Goal: Information Seeking & Learning: Learn about a topic

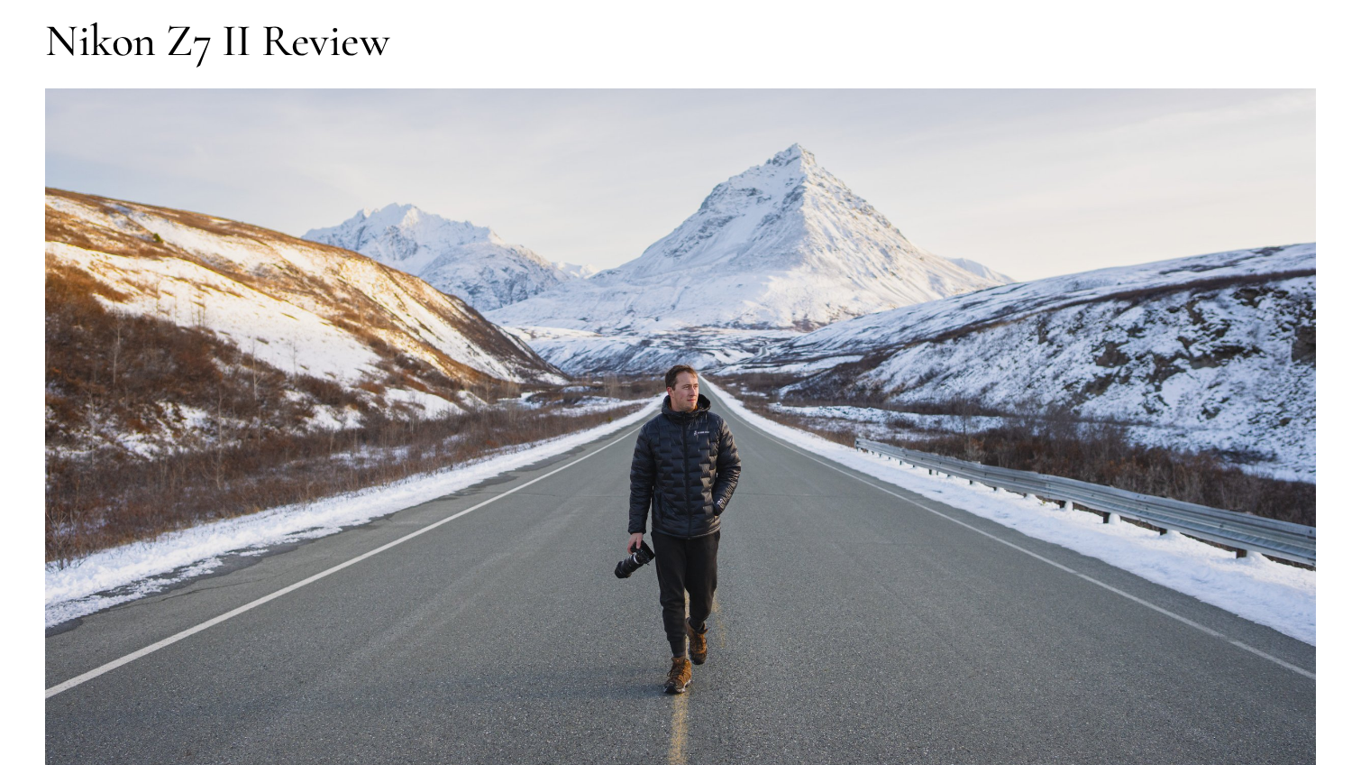
scroll to position [180, 0]
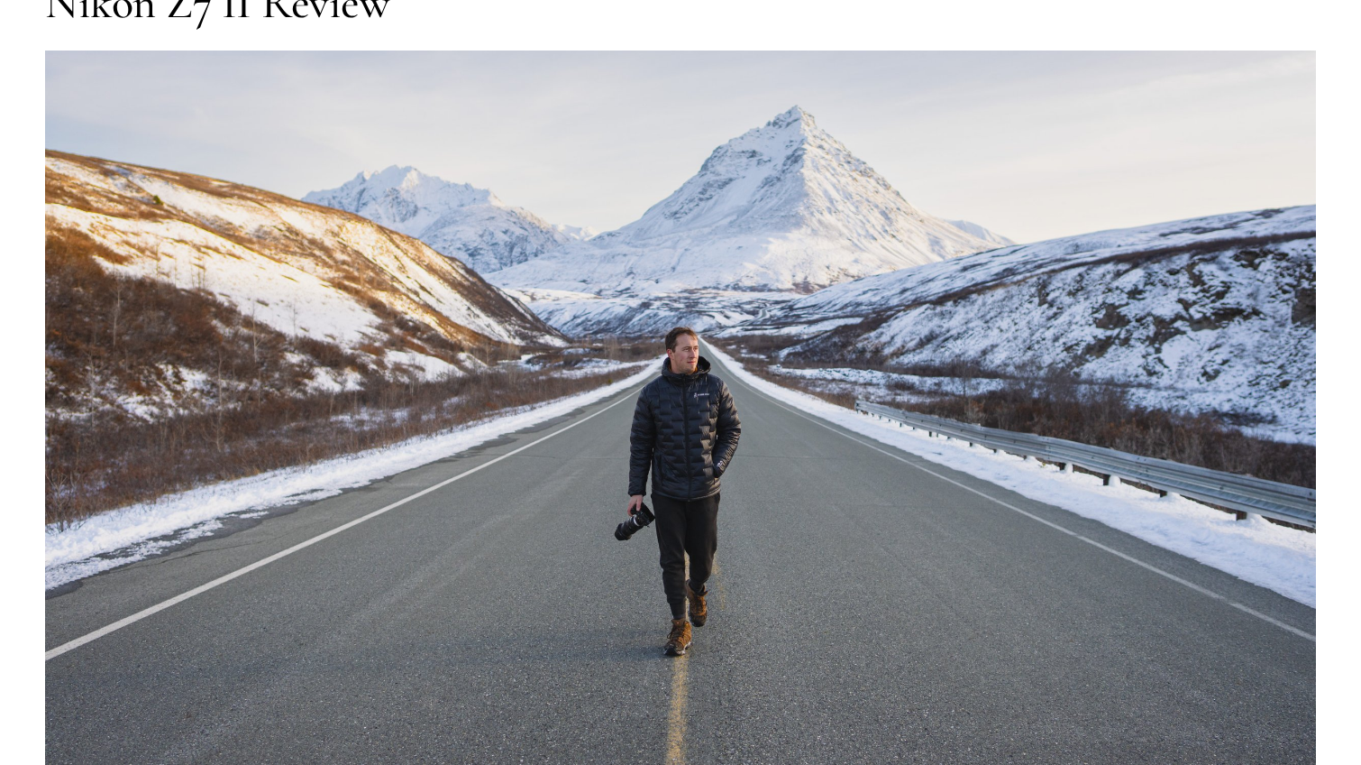
click at [802, 374] on img at bounding box center [680, 407] width 1271 height 715
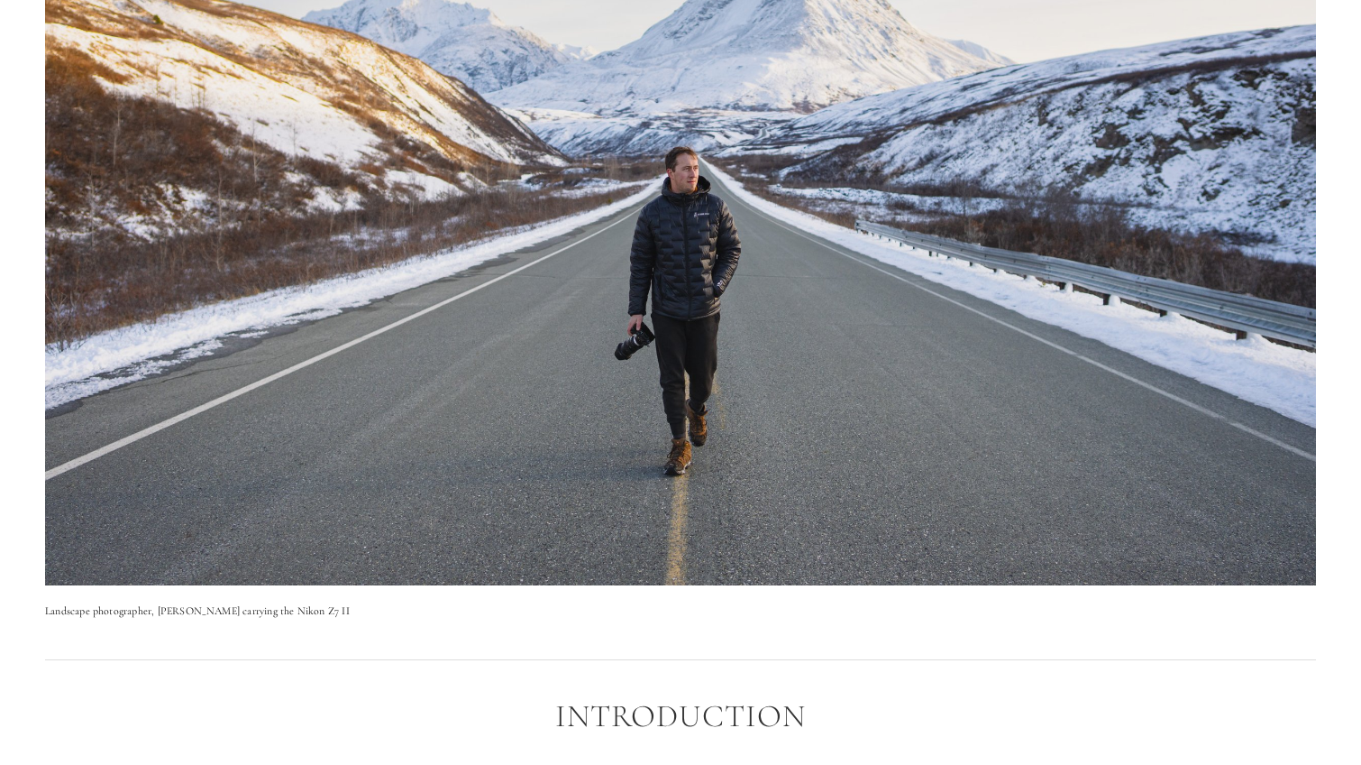
click at [1041, 334] on img at bounding box center [680, 227] width 1271 height 715
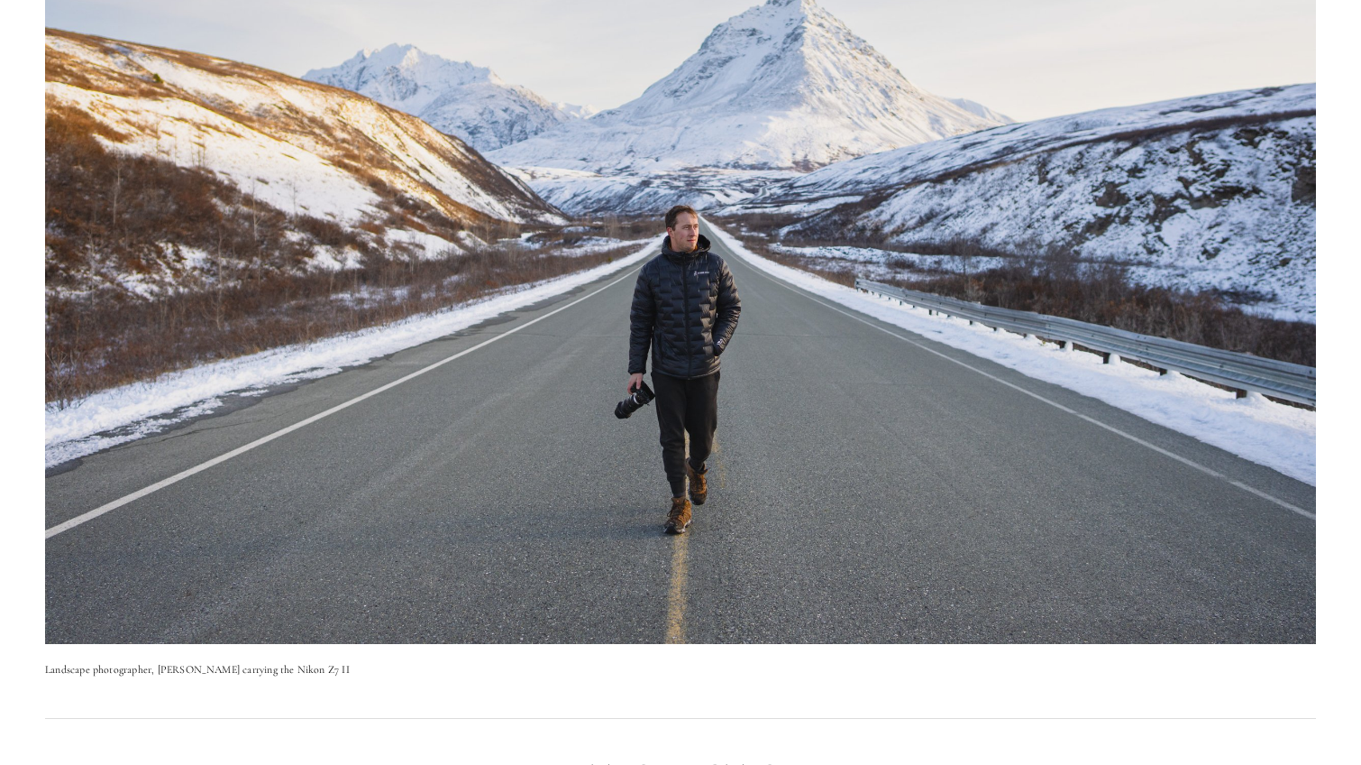
scroll to position [270, 0]
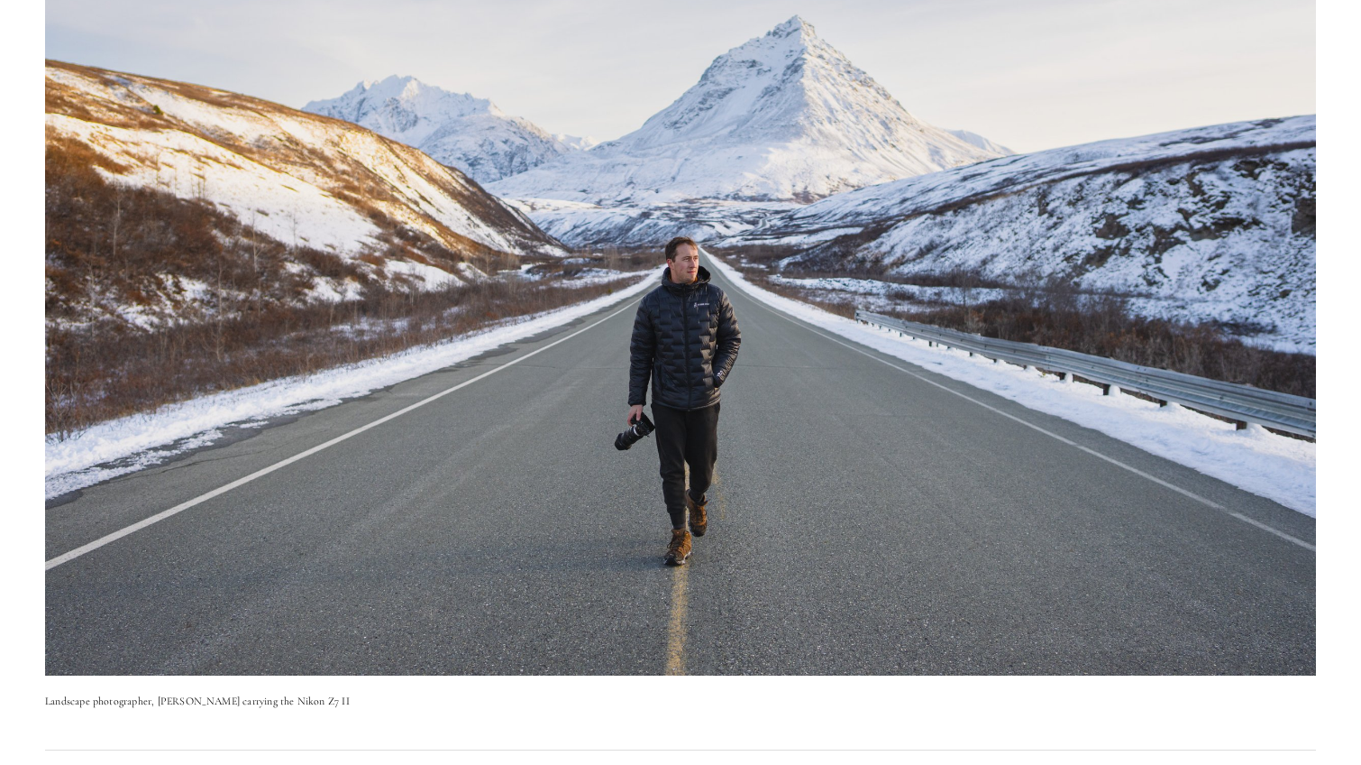
click at [1045, 241] on img at bounding box center [680, 317] width 1271 height 715
click at [1017, 287] on img at bounding box center [680, 317] width 1271 height 715
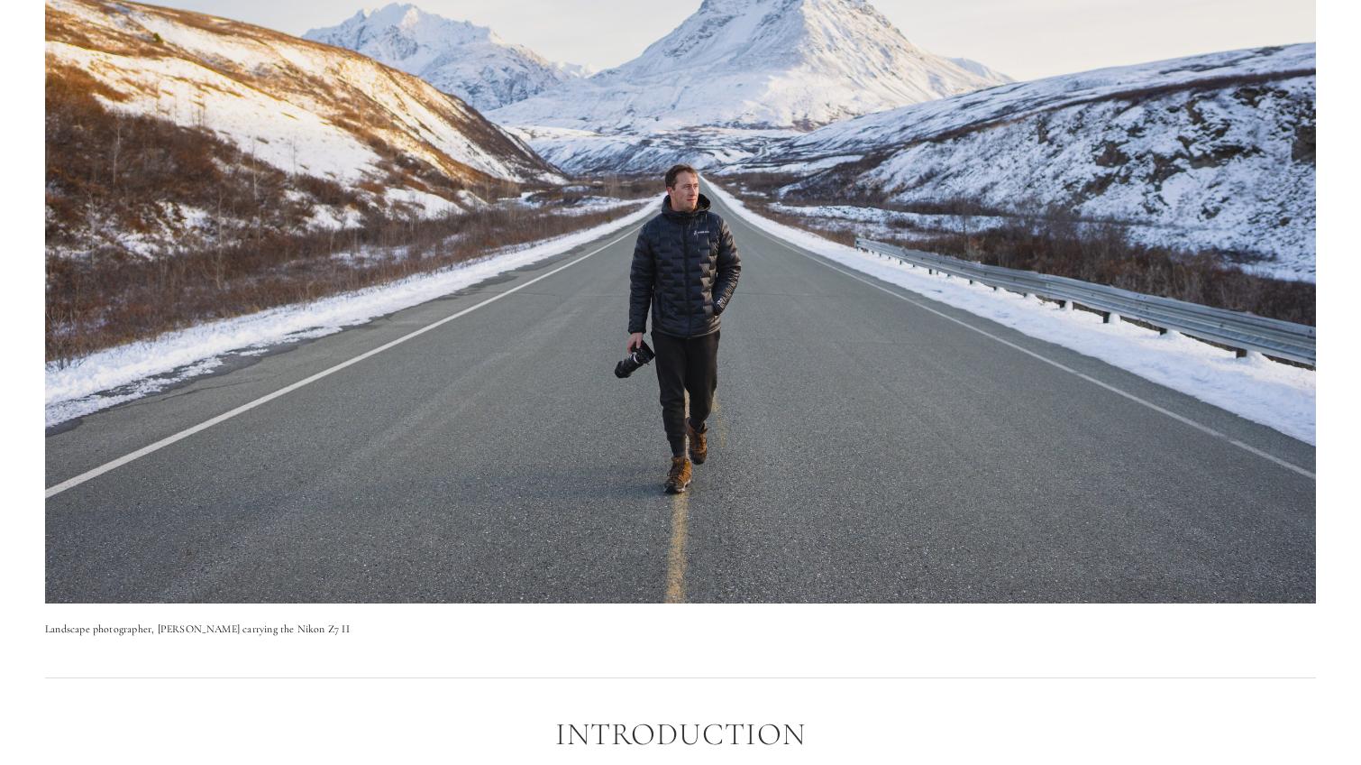
scroll to position [361, 0]
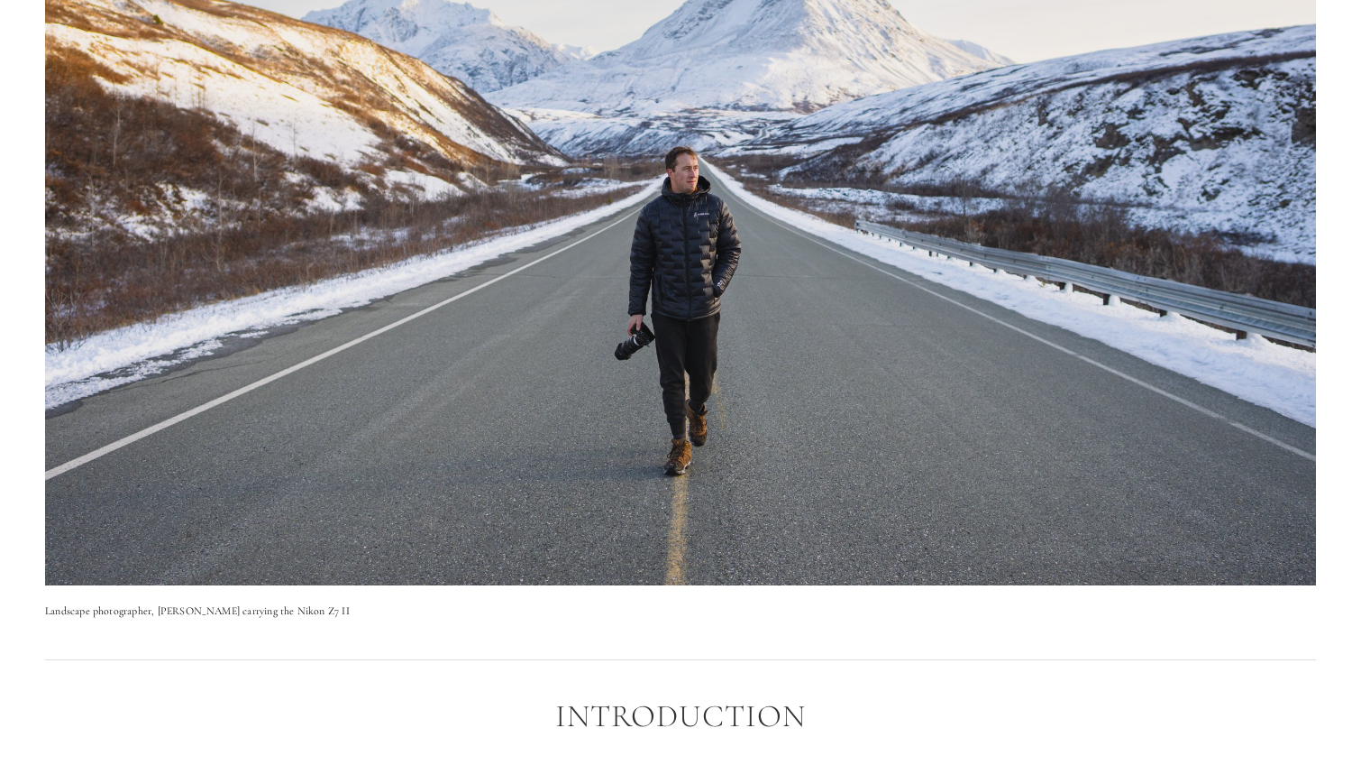
click at [1017, 287] on img at bounding box center [680, 227] width 1271 height 715
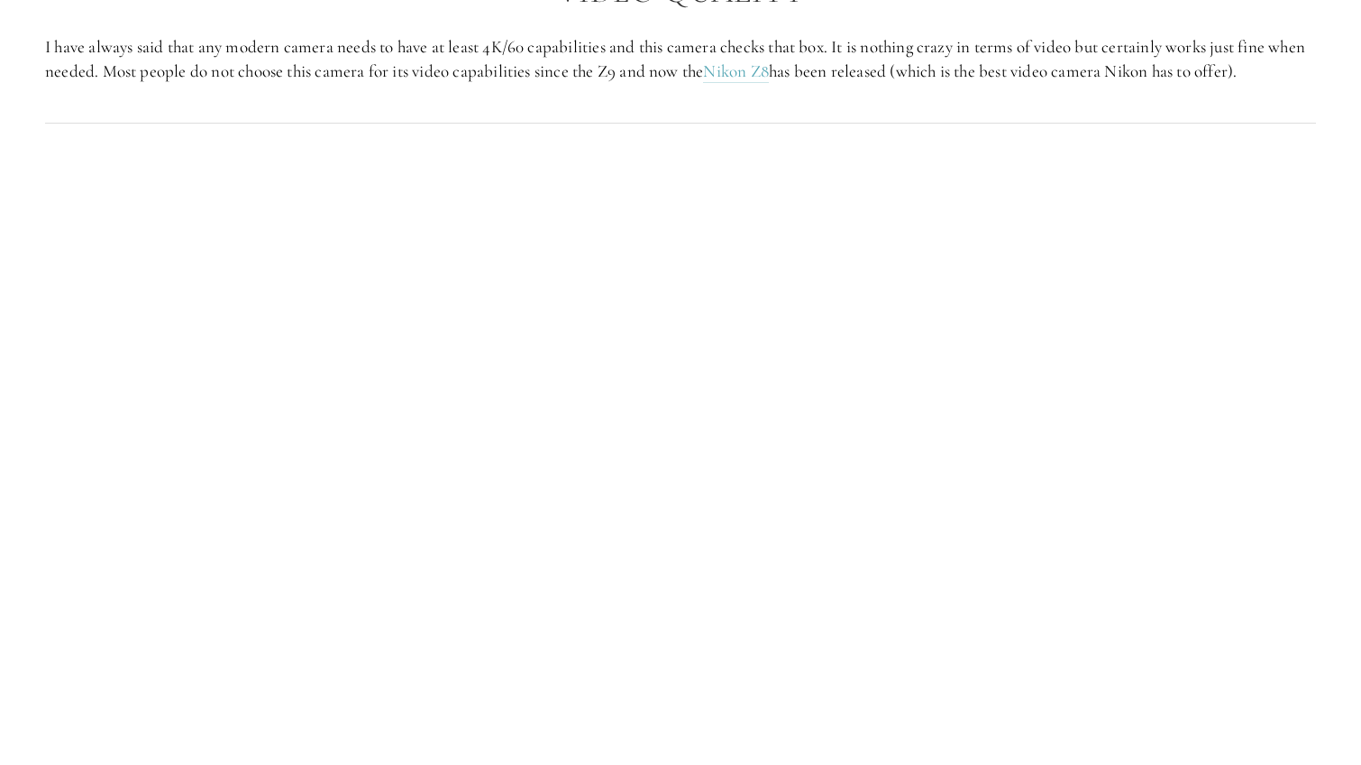
scroll to position [2344, 0]
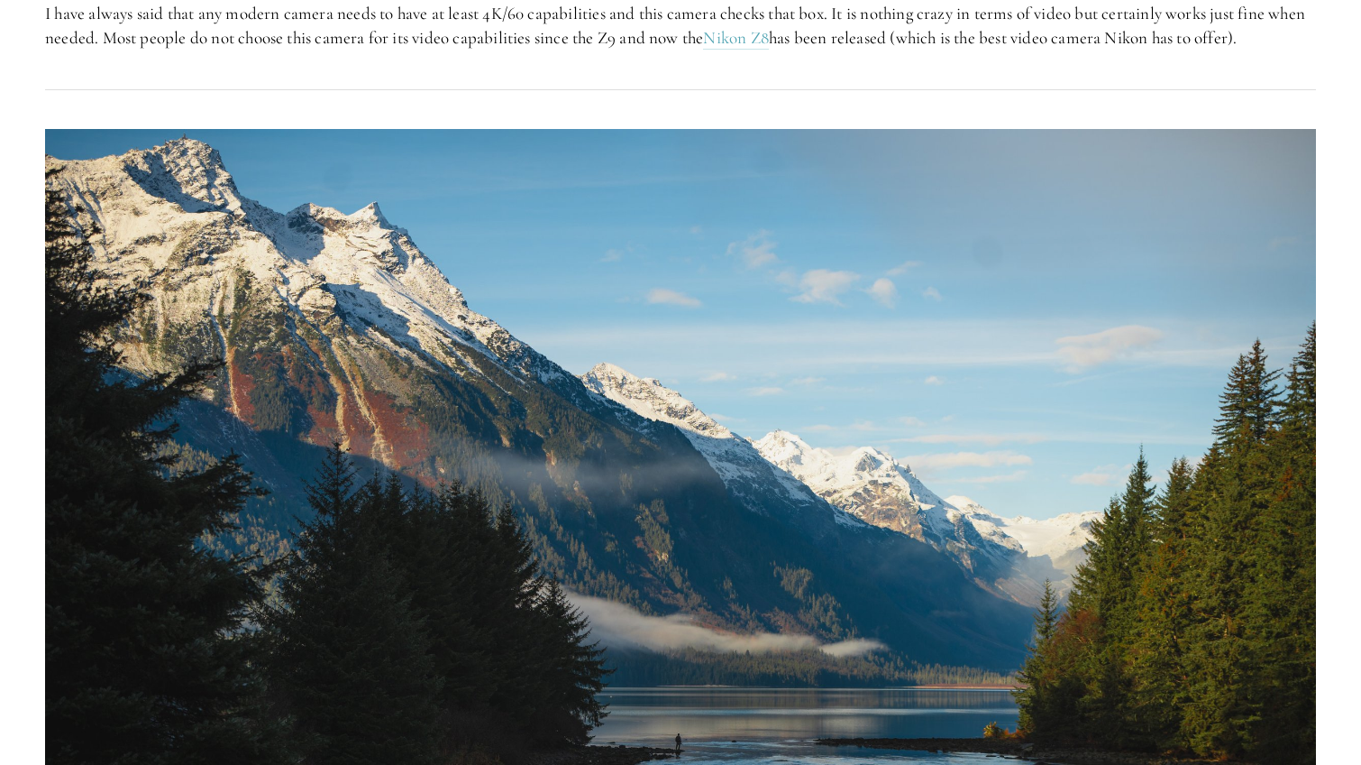
click at [1017, 287] on img at bounding box center [680, 486] width 1271 height 715
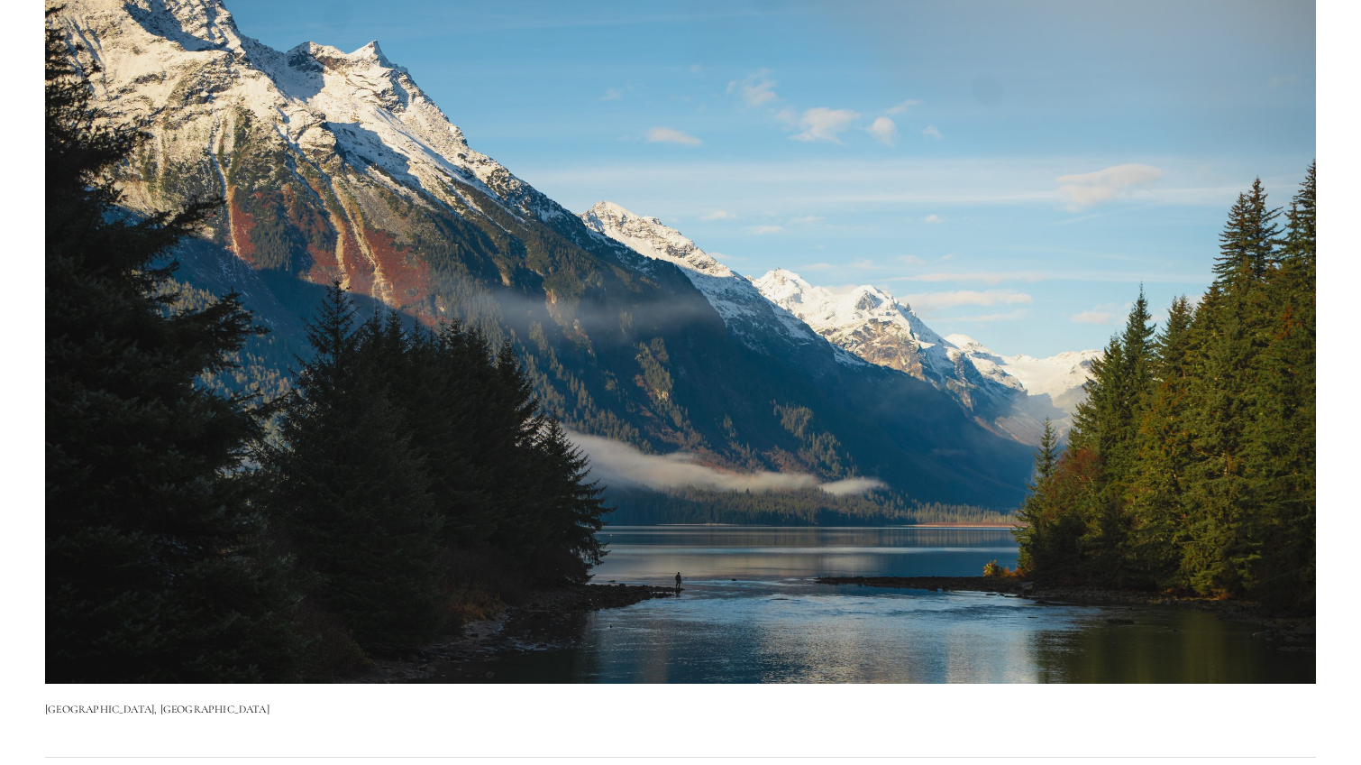
scroll to position [2525, 0]
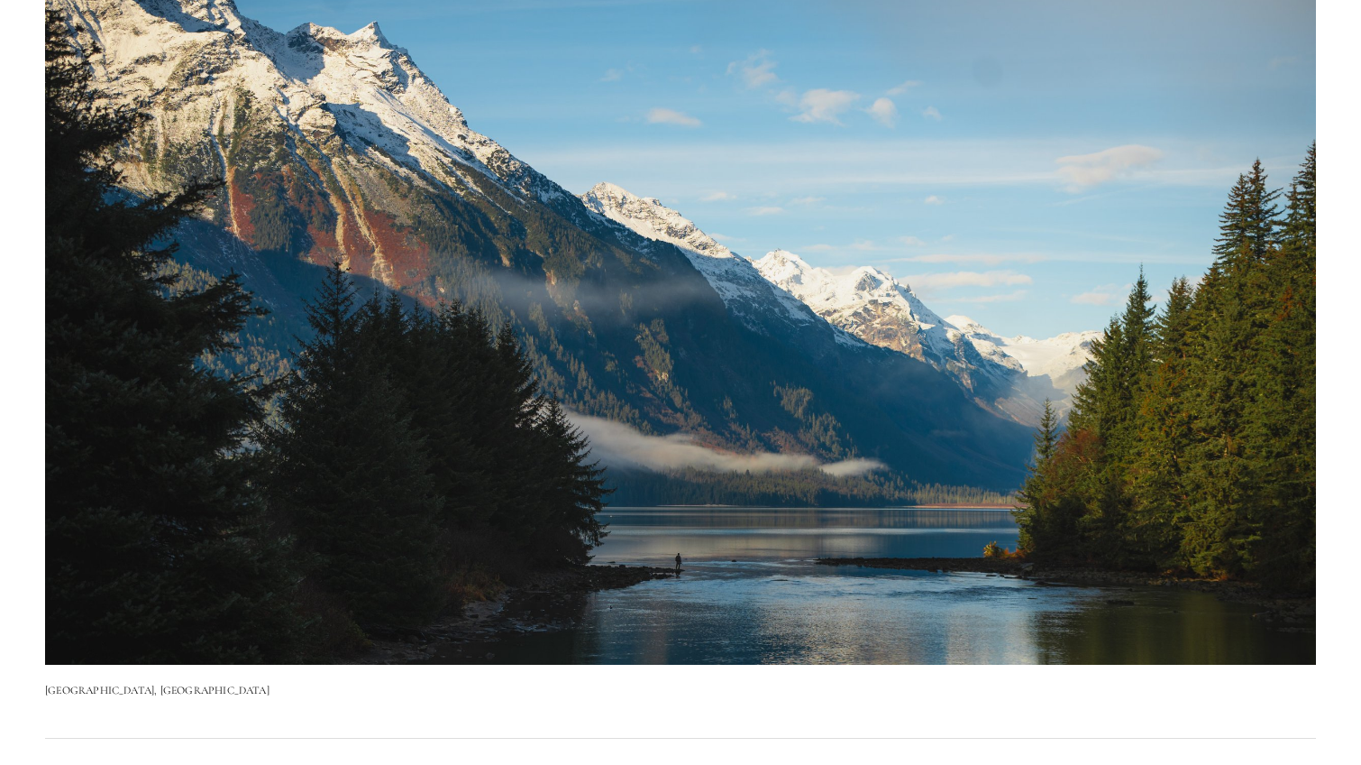
click at [771, 340] on img at bounding box center [680, 306] width 1271 height 715
click at [961, 345] on img at bounding box center [680, 306] width 1271 height 715
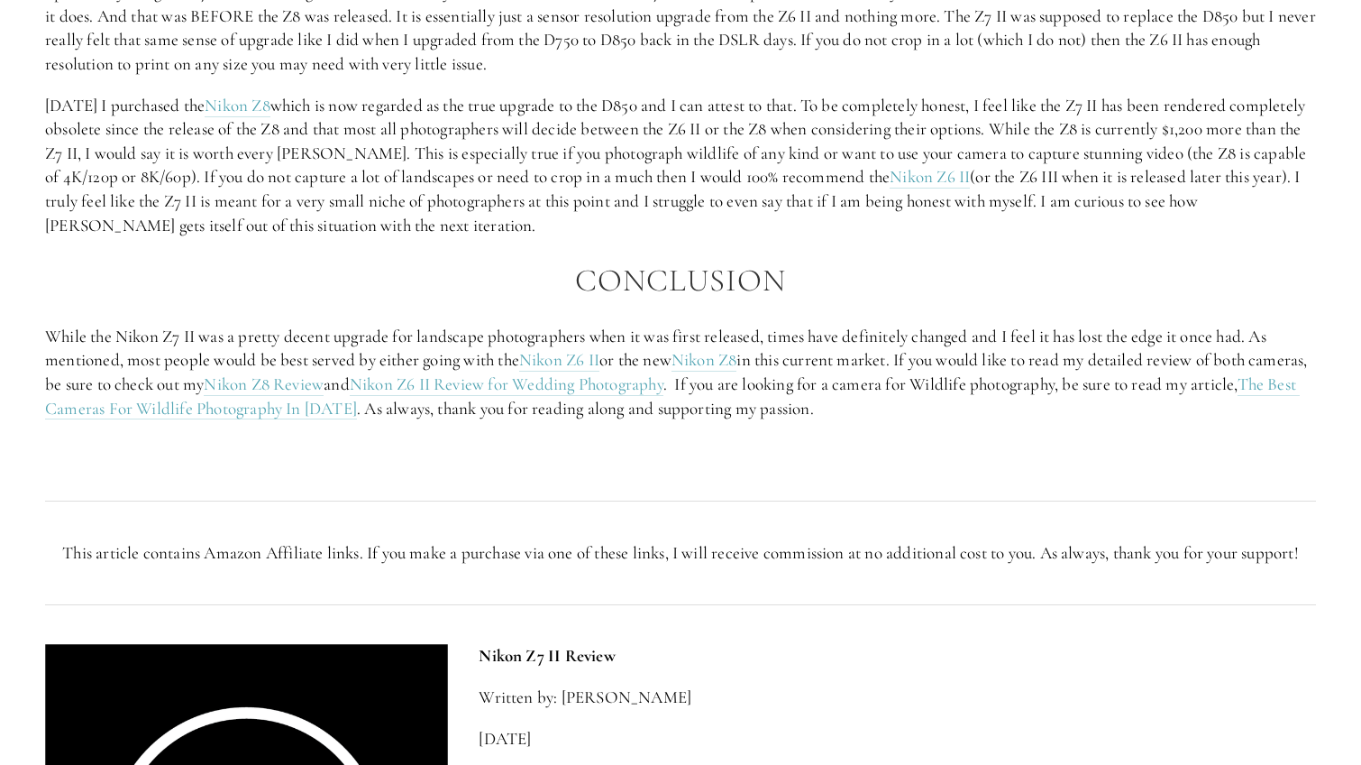
scroll to position [3408, 0]
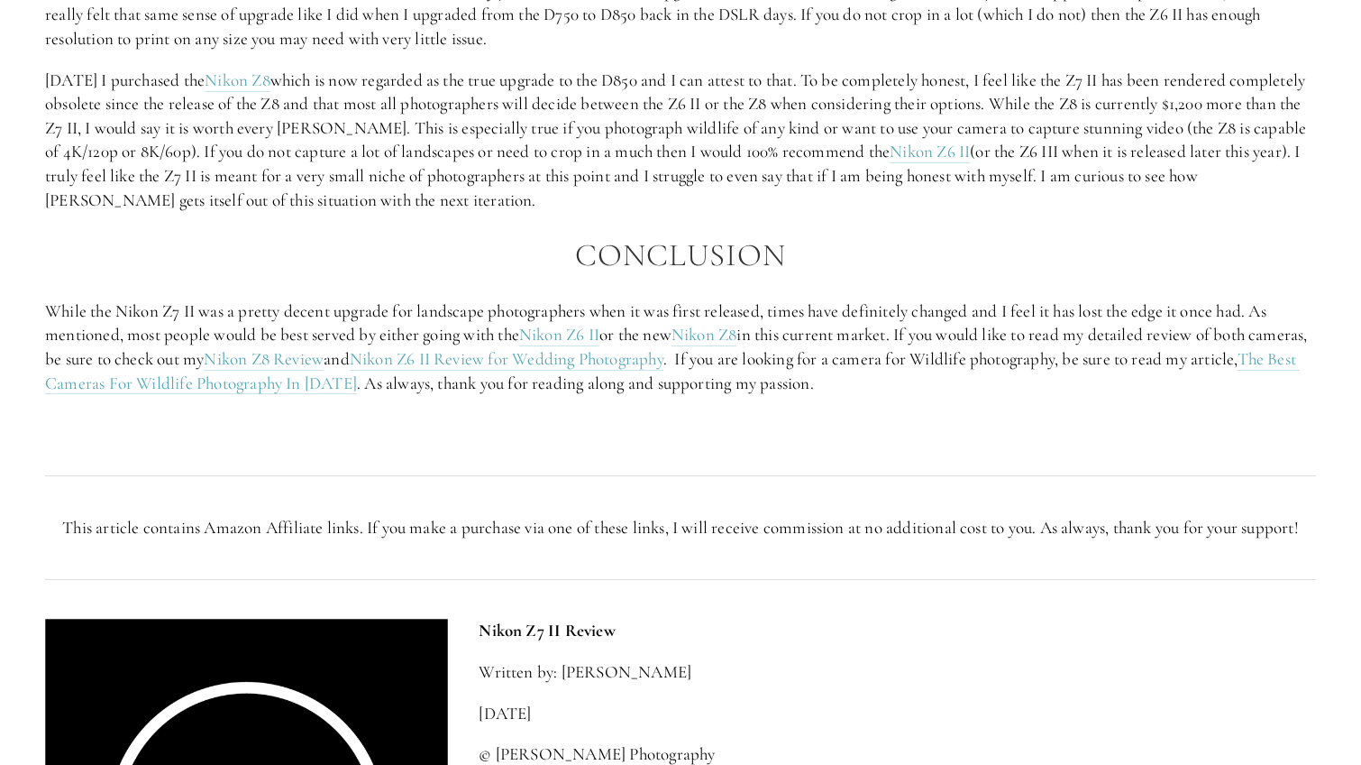
click at [1058, 313] on p "While the Nikon Z7 II was a pretty decent upgrade for landscape photographers w…" at bounding box center [680, 347] width 1271 height 96
click at [1095, 216] on div "My Thoughts… Is The Nikon Z7 II Worth It? I personally bought a Z7 II after own…" at bounding box center [680, 166] width 1271 height 542
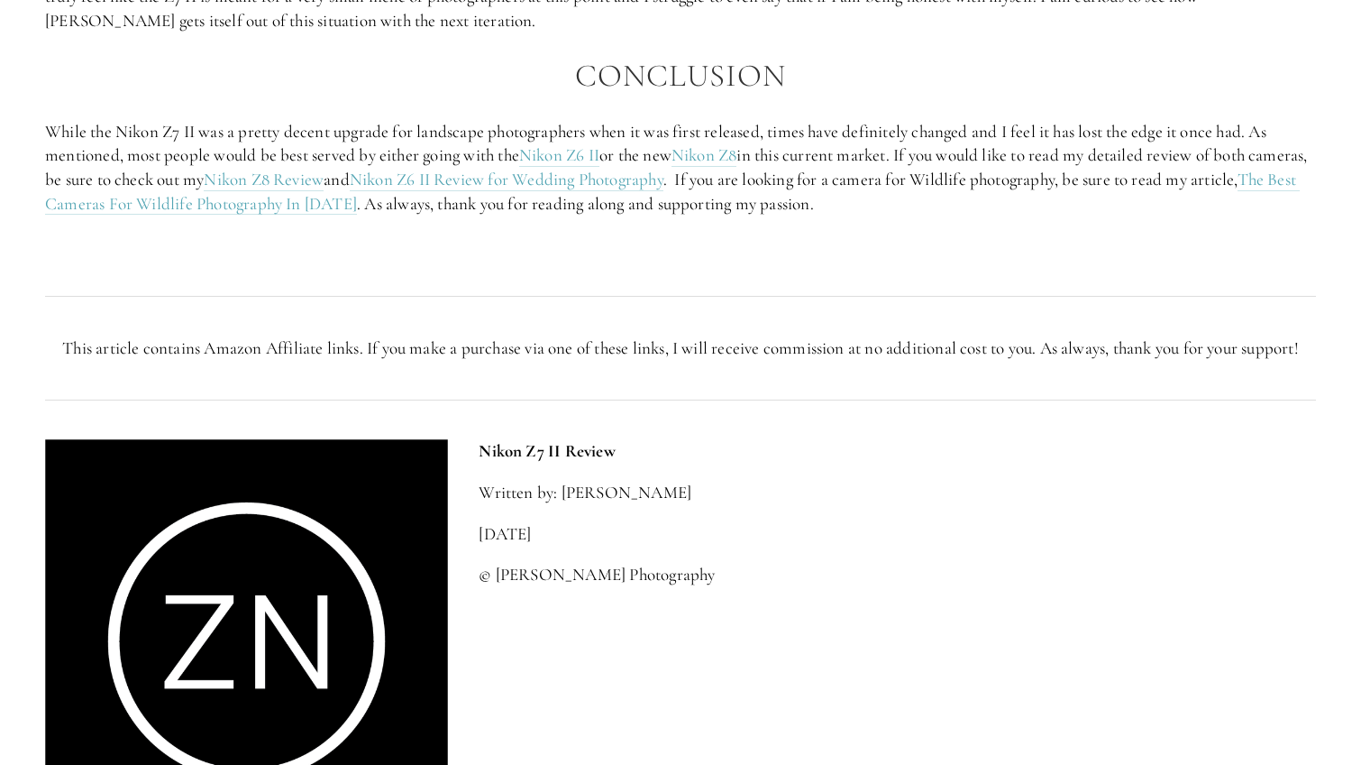
scroll to position [3588, 0]
click at [1227, 157] on p "While the Nikon Z7 II was a pretty decent upgrade for landscape photographers w…" at bounding box center [680, 167] width 1271 height 96
click at [1188, 196] on p "While the Nikon Z7 II was a pretty decent upgrade for landscape photographers w…" at bounding box center [680, 167] width 1271 height 96
click at [1115, 181] on p "While the Nikon Z7 II was a pretty decent upgrade for landscape photographers w…" at bounding box center [680, 167] width 1271 height 96
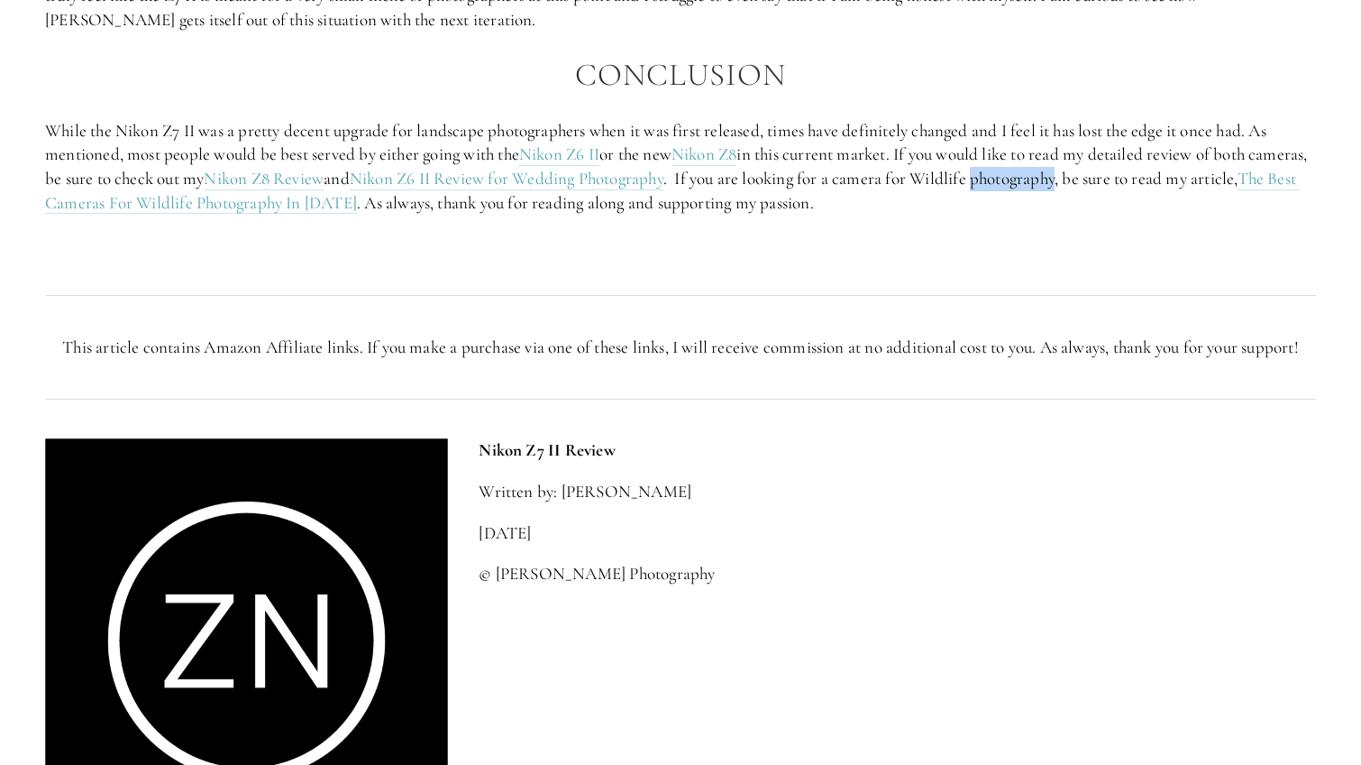
click at [1115, 181] on p "While the Nikon Z7 II was a pretty decent upgrade for landscape photographers w…" at bounding box center [680, 167] width 1271 height 96
click at [1142, 251] on p at bounding box center [680, 244] width 1271 height 24
click at [1034, 168] on p "While the Nikon Z7 II was a pretty decent upgrade for landscape photographers w…" at bounding box center [680, 167] width 1271 height 96
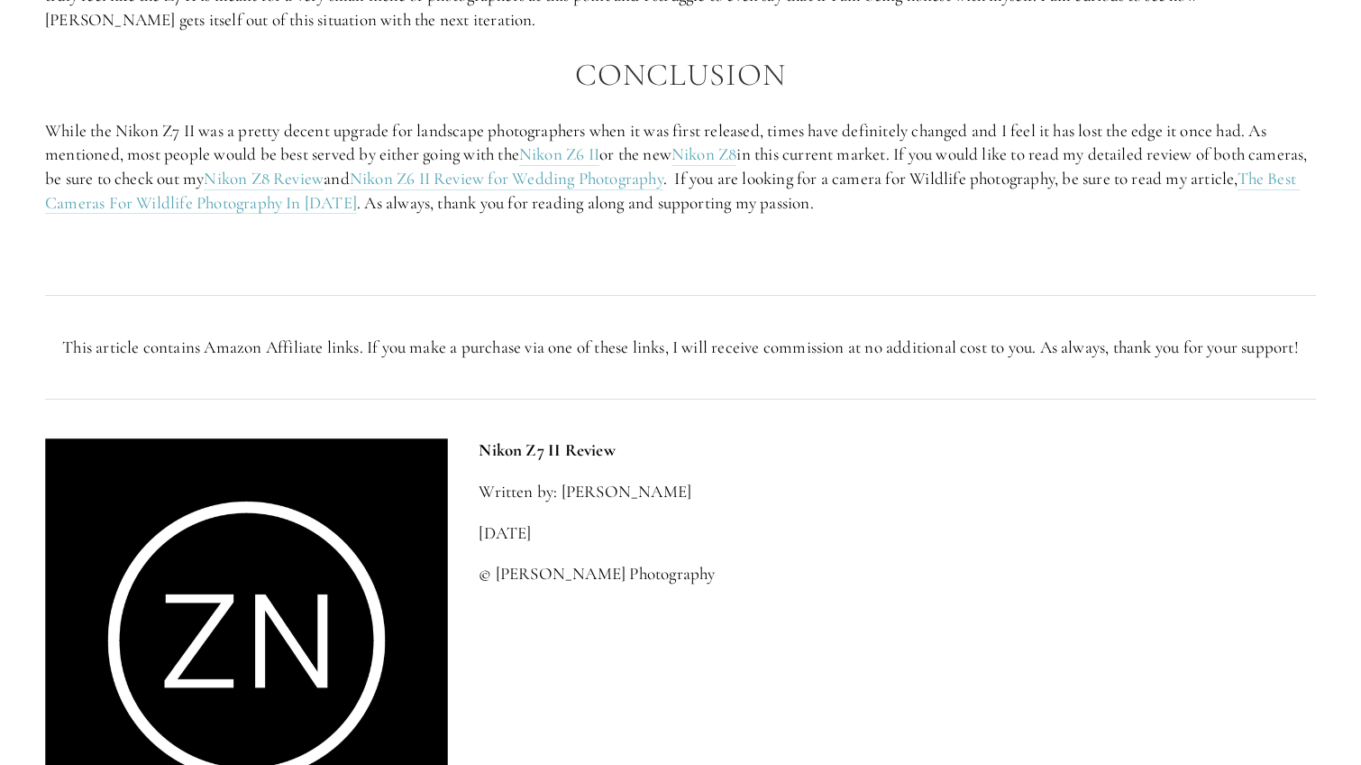
click at [1113, 178] on p "While the Nikon Z7 II was a pretty decent upgrade for landscape photographers w…" at bounding box center [680, 167] width 1271 height 96
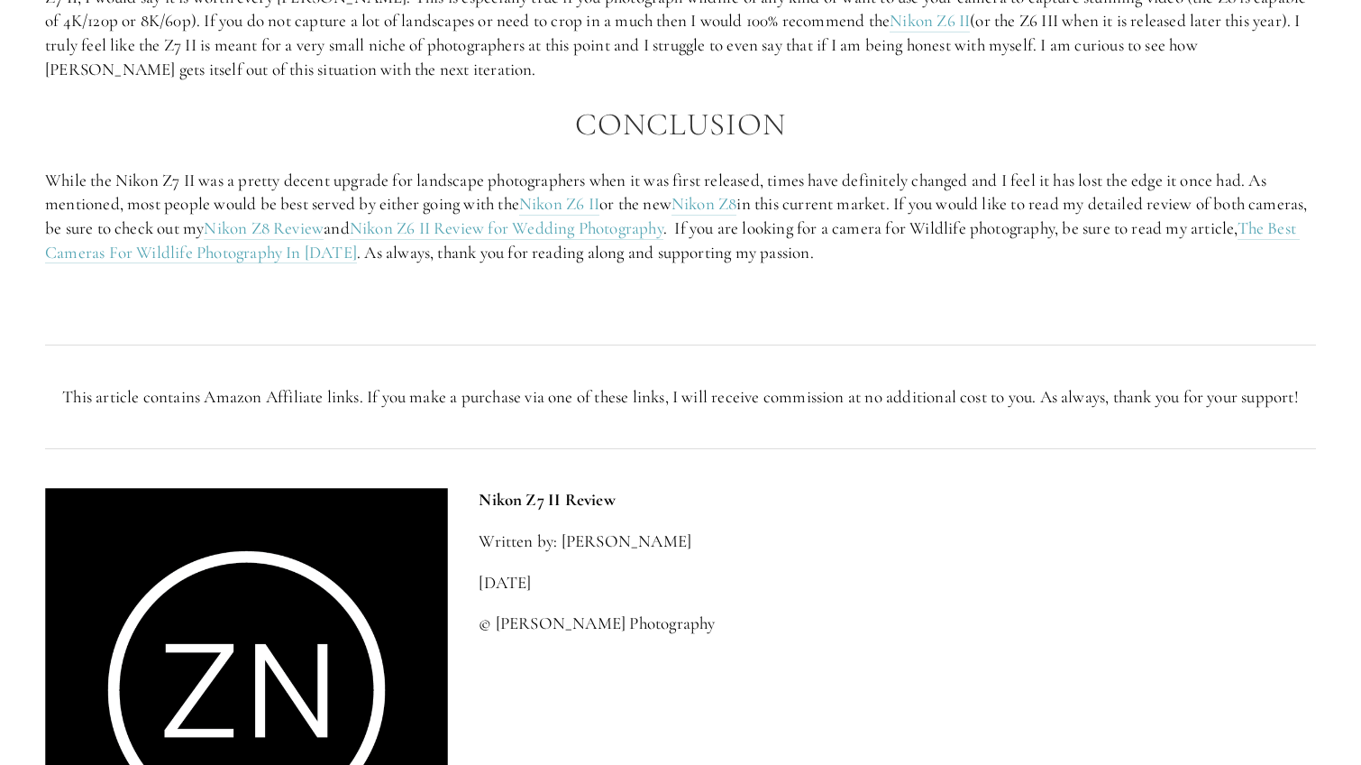
scroll to position [3498, 0]
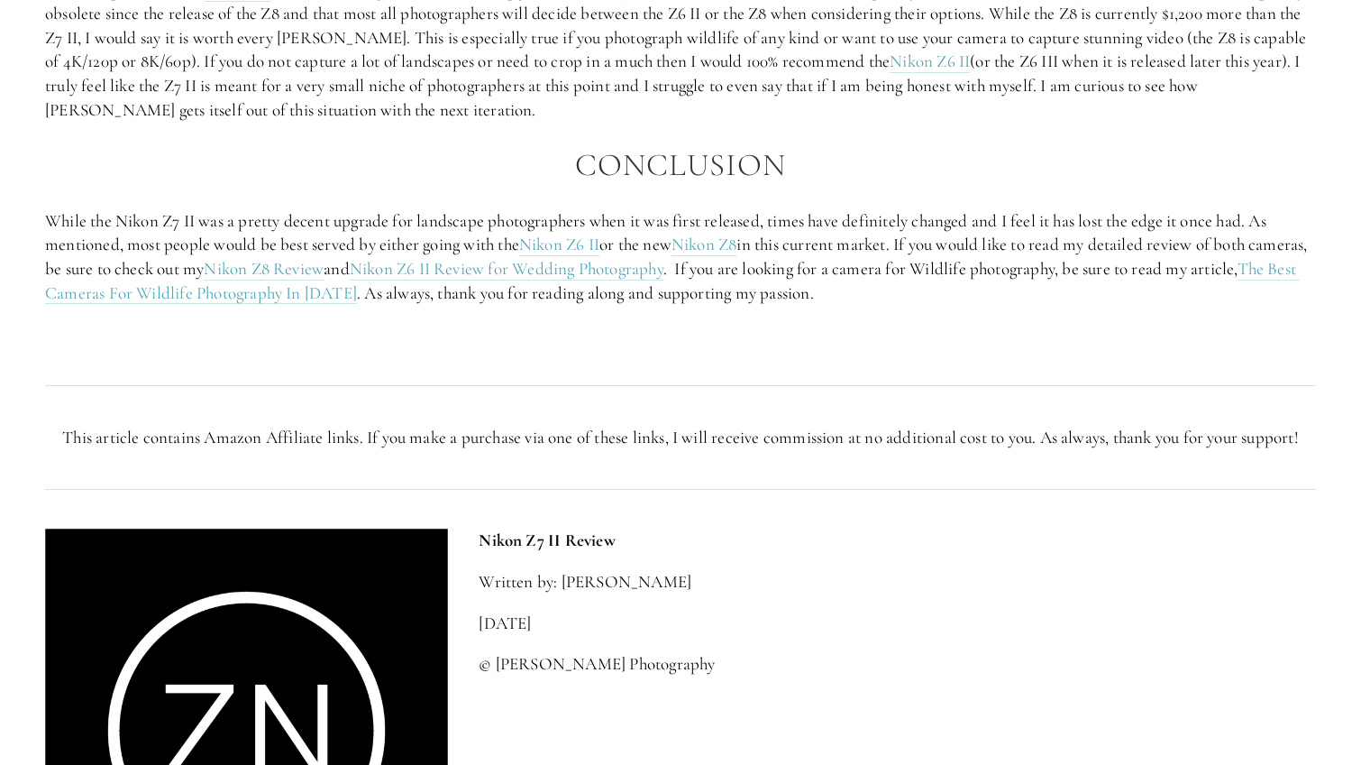
click at [1164, 183] on div "My Thoughts… Is The Nikon Z7 II Worth It? I personally bought a Z7 II after own…" at bounding box center [680, 75] width 1271 height 542
click at [1179, 166] on h2 "Conclusion" at bounding box center [680, 165] width 1271 height 35
click at [1168, 130] on div "My Thoughts… Is The Nikon Z7 II Worth It? I personally bought a Z7 II after own…" at bounding box center [680, 75] width 1271 height 542
click at [279, 120] on p "Six months ago I purchased the Nikon Z8 which is now regarded as the true upgra…" at bounding box center [680, 50] width 1271 height 144
click at [323, 120] on p "Six months ago I purchased the Nikon Z8 which is now regarded as the true upgra…" at bounding box center [680, 50] width 1271 height 144
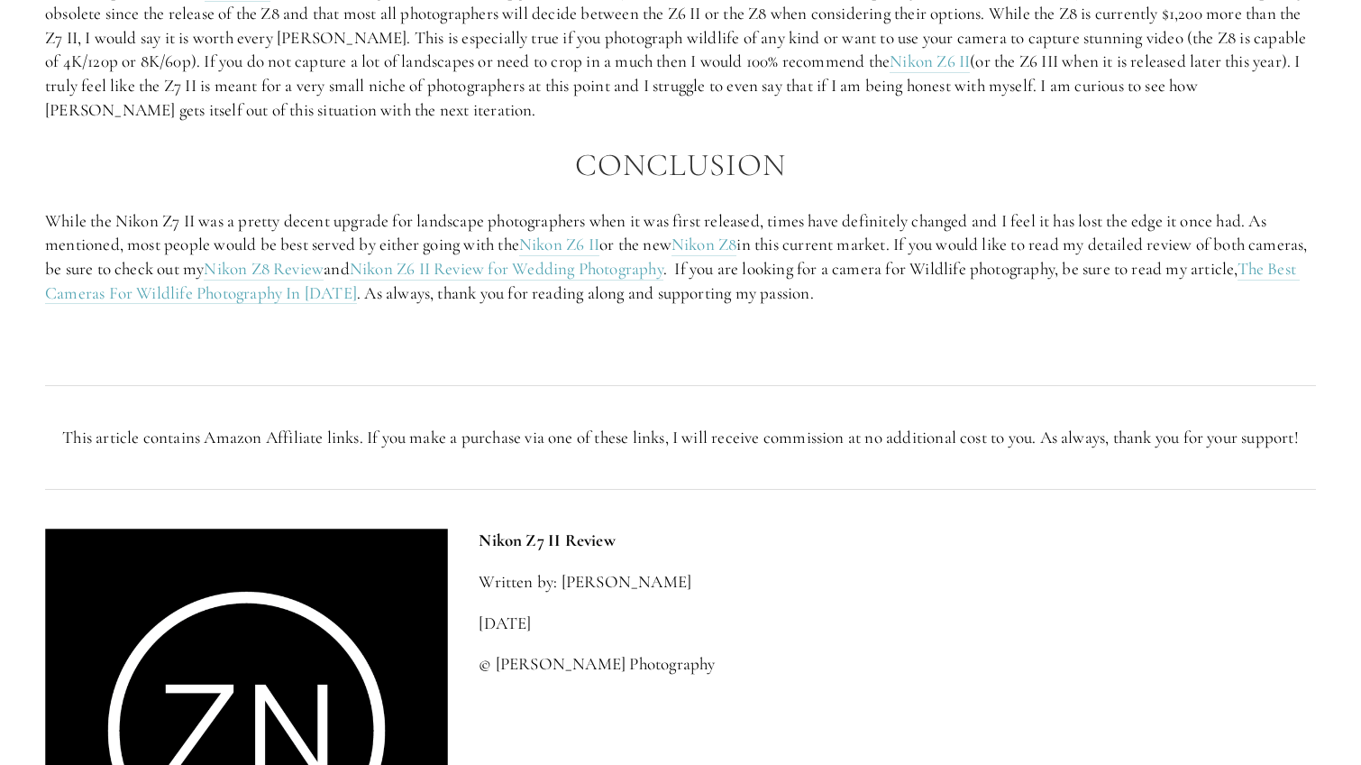
click at [425, 216] on p "While the Nikon Z7 II was a pretty decent upgrade for landscape photographers w…" at bounding box center [680, 257] width 1271 height 96
click at [591, 369] on div at bounding box center [681, 386] width 1302 height 49
click at [1114, 344] on p at bounding box center [680, 334] width 1271 height 24
click at [1148, 327] on p at bounding box center [680, 334] width 1271 height 24
click at [1022, 175] on h2 "Conclusion" at bounding box center [680, 165] width 1271 height 35
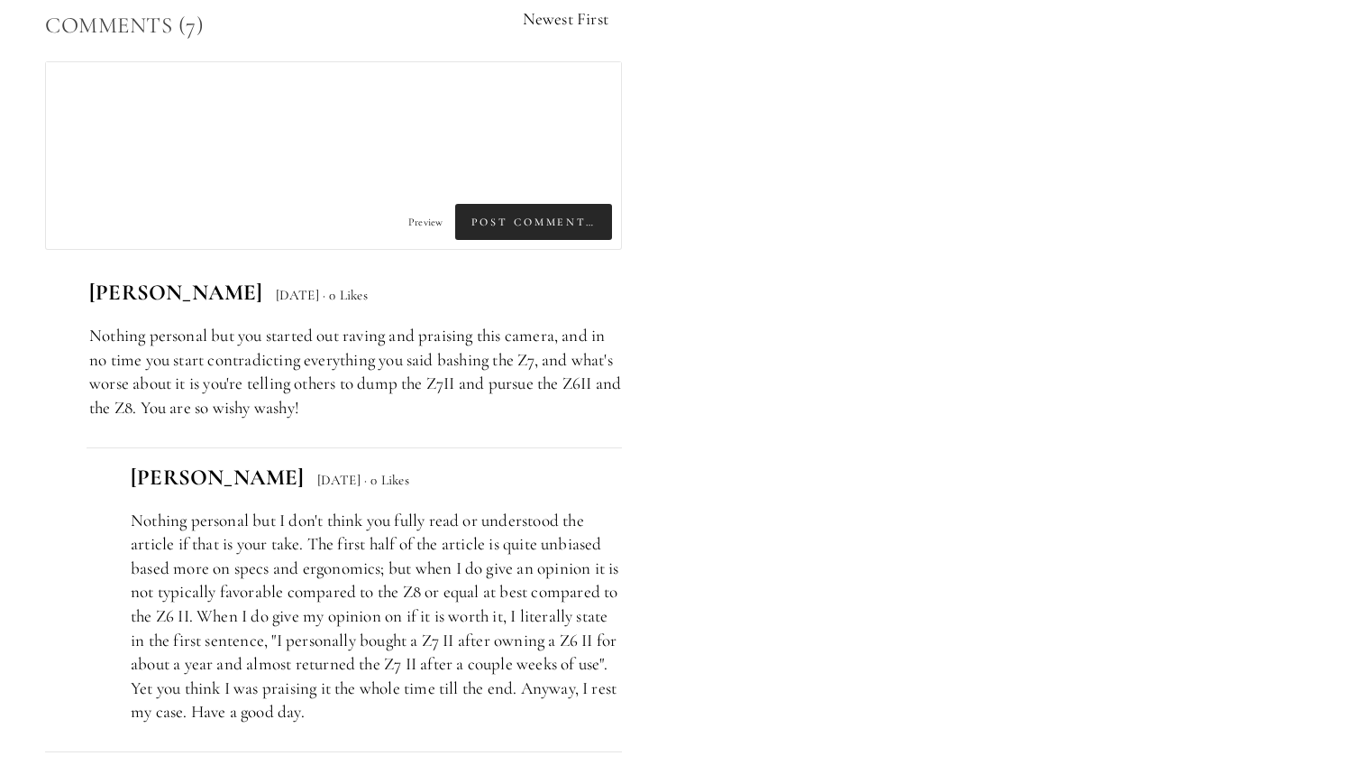
scroll to position [4580, 0]
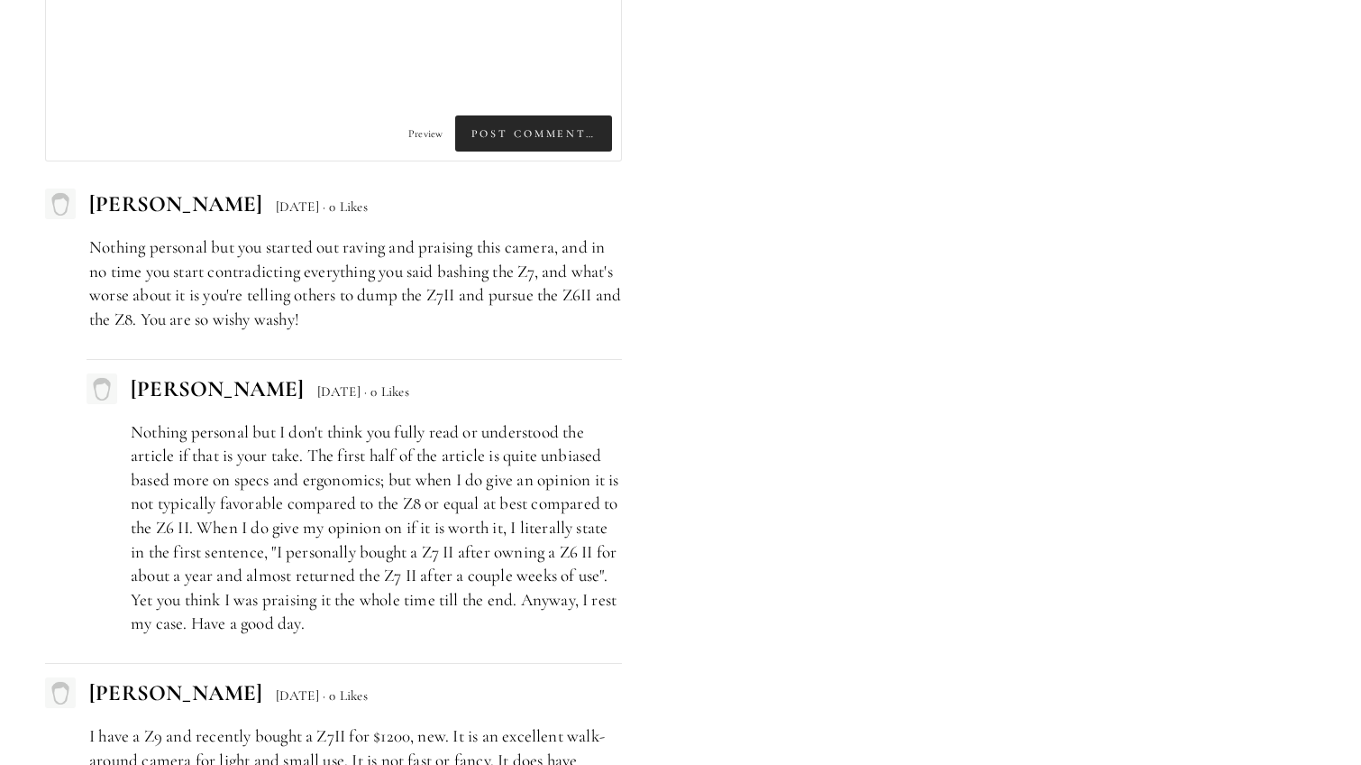
scroll to position [4670, 0]
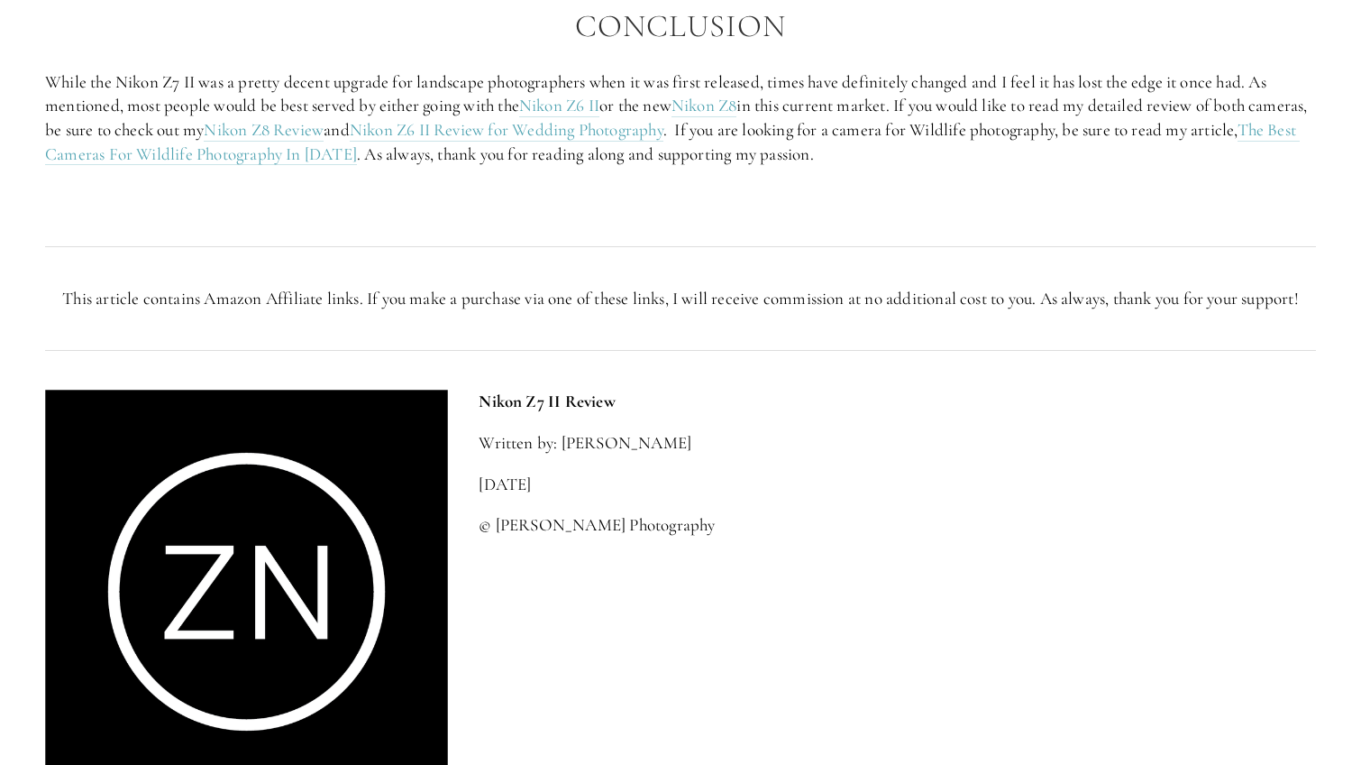
scroll to position [3408, 0]
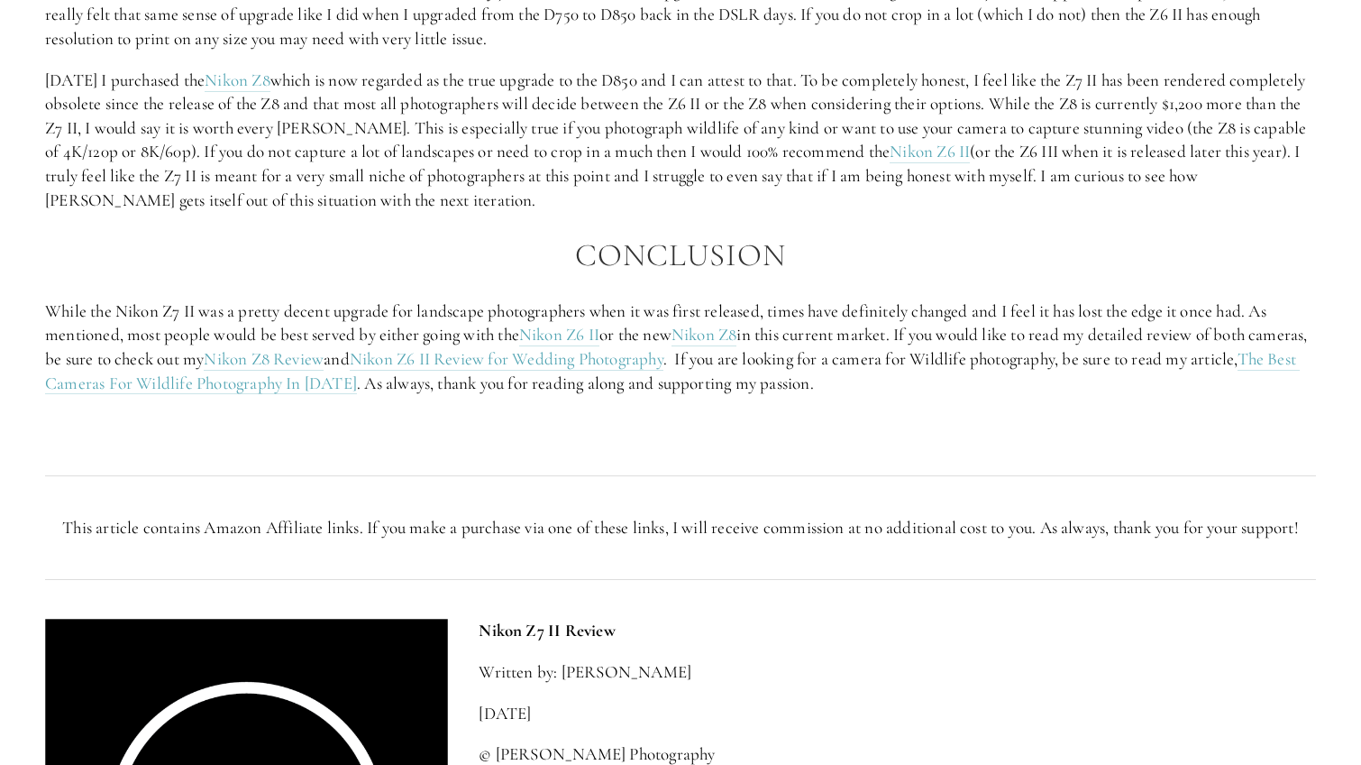
click at [1093, 459] on div at bounding box center [681, 476] width 1302 height 49
click at [324, 358] on link "Nikon Z8 Review" at bounding box center [264, 359] width 120 height 23
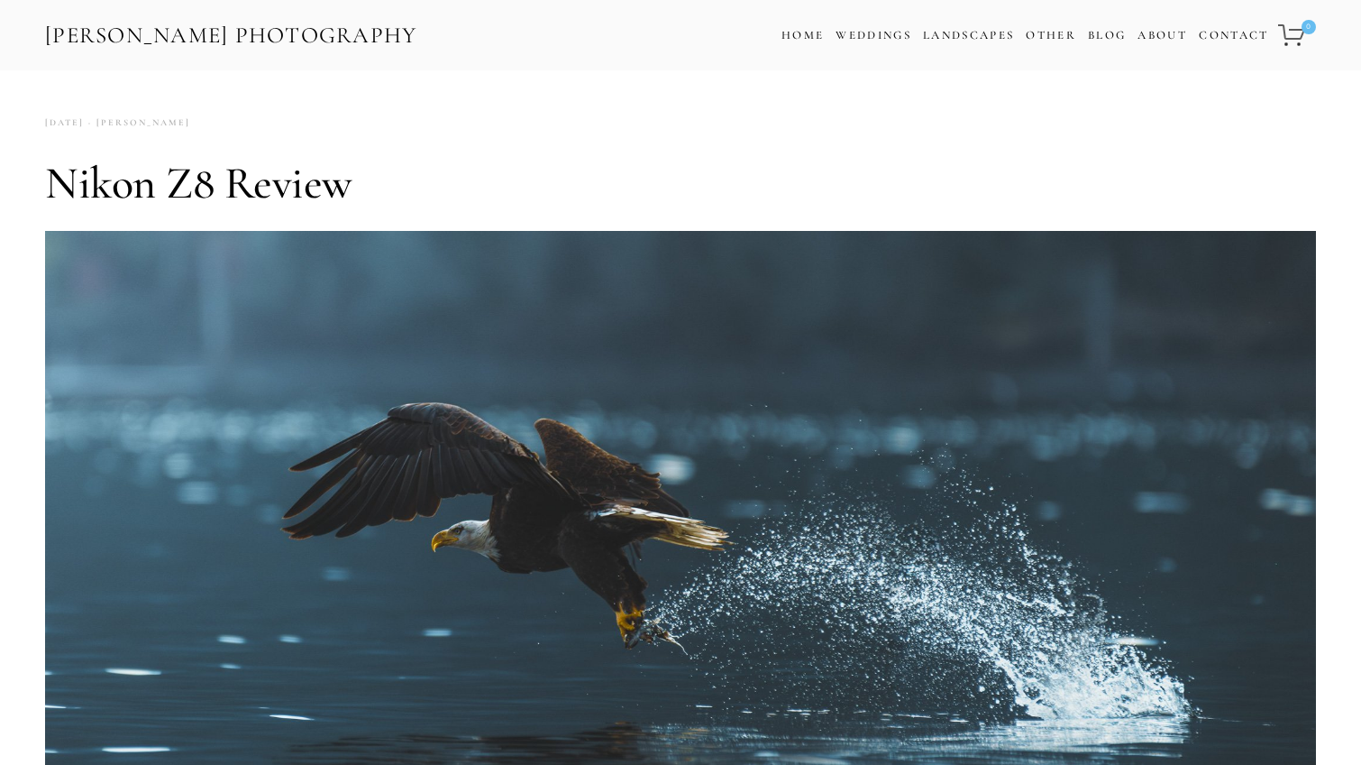
click at [1316, 239] on div "Eagle grabbing a salmon out of the water by [PERSON_NAME]" at bounding box center [681, 613] width 1302 height 765
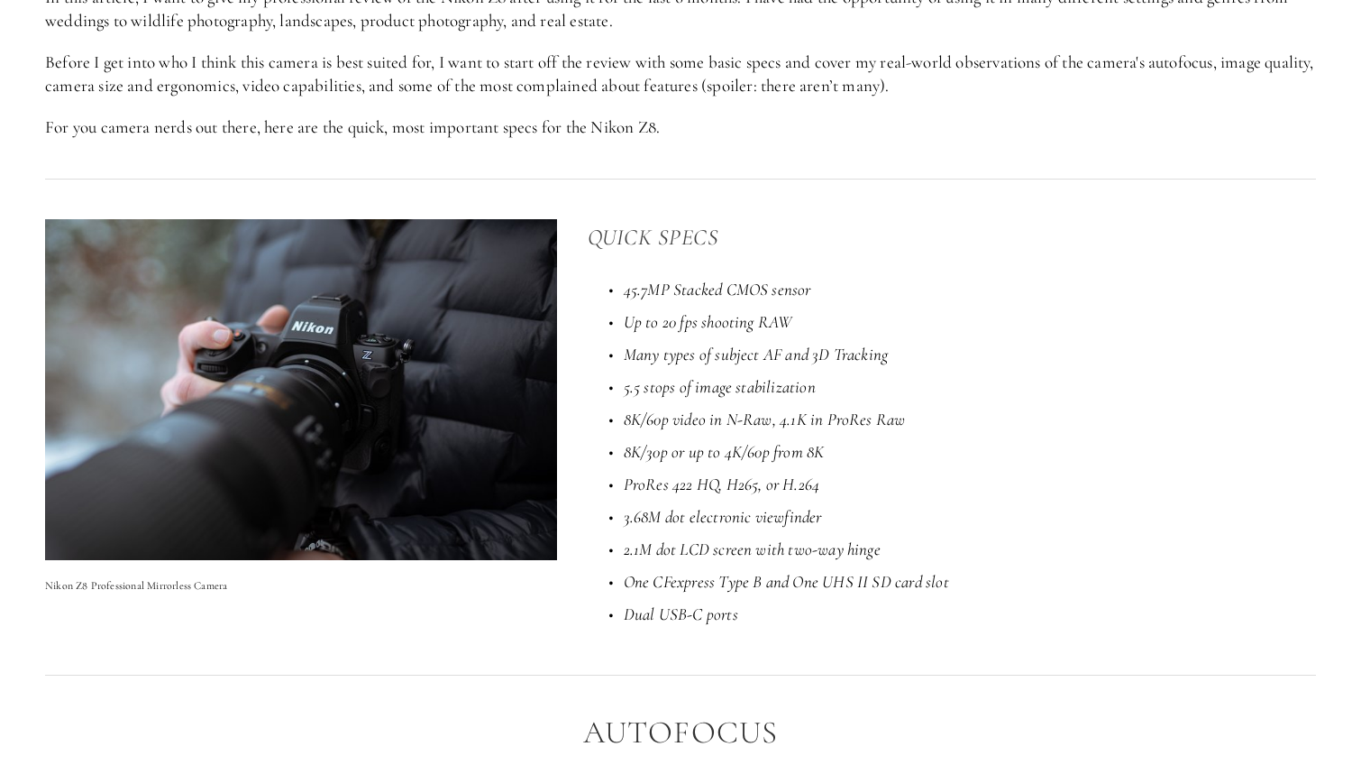
scroll to position [1262, 0]
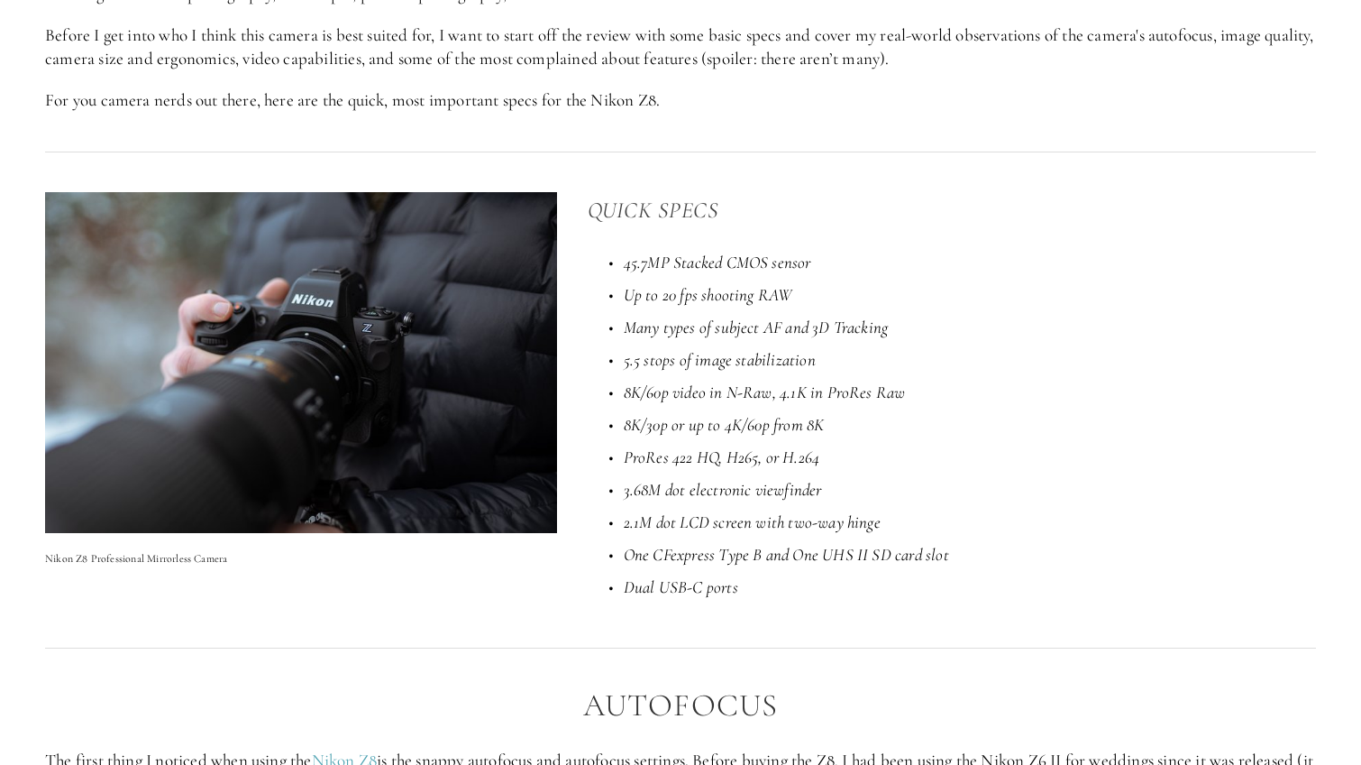
click at [1218, 303] on p "Up to 20 fps shooting RAW" at bounding box center [970, 295] width 692 height 24
click at [845, 326] on em "Many types of subject AF and 3D Tracking" at bounding box center [756, 326] width 265 height 21
click at [1122, 288] on p "Up to 20 fps shooting RAW" at bounding box center [970, 295] width 692 height 24
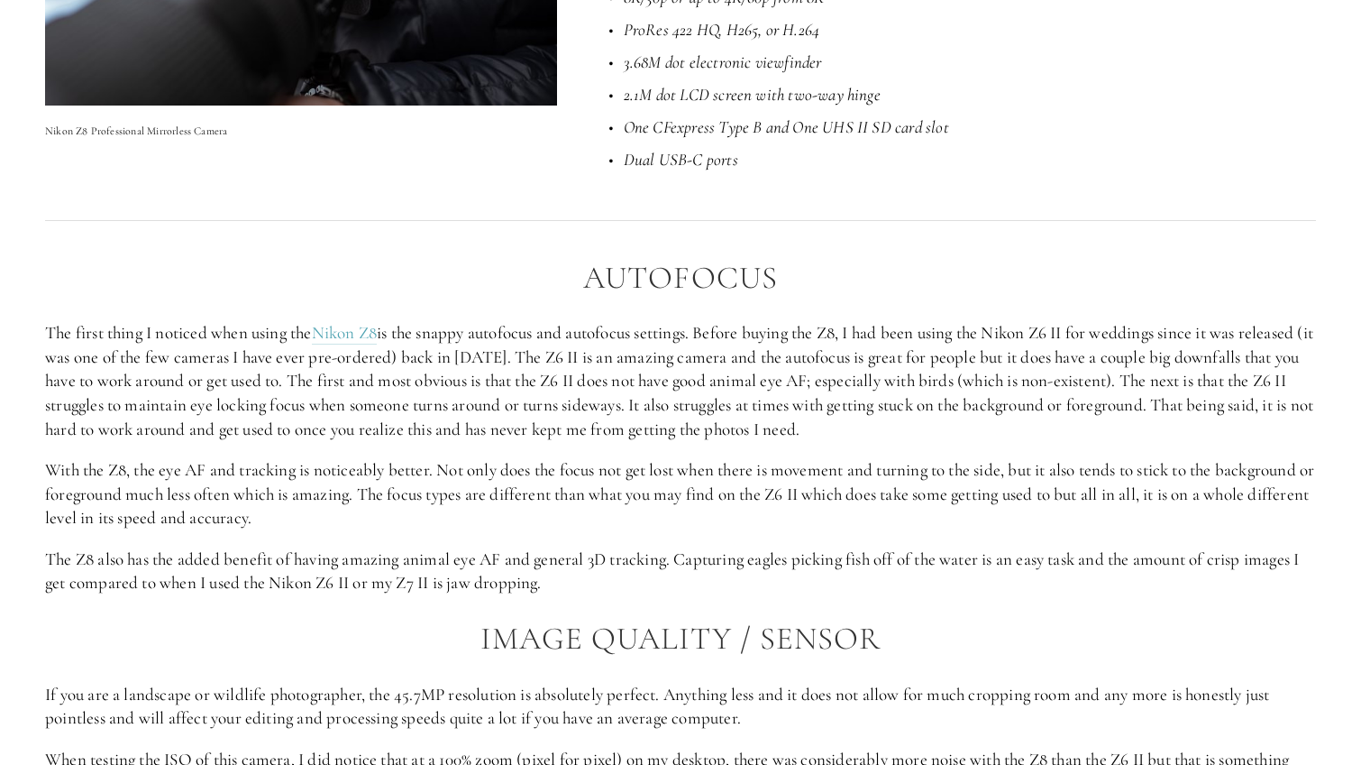
scroll to position [1803, 0]
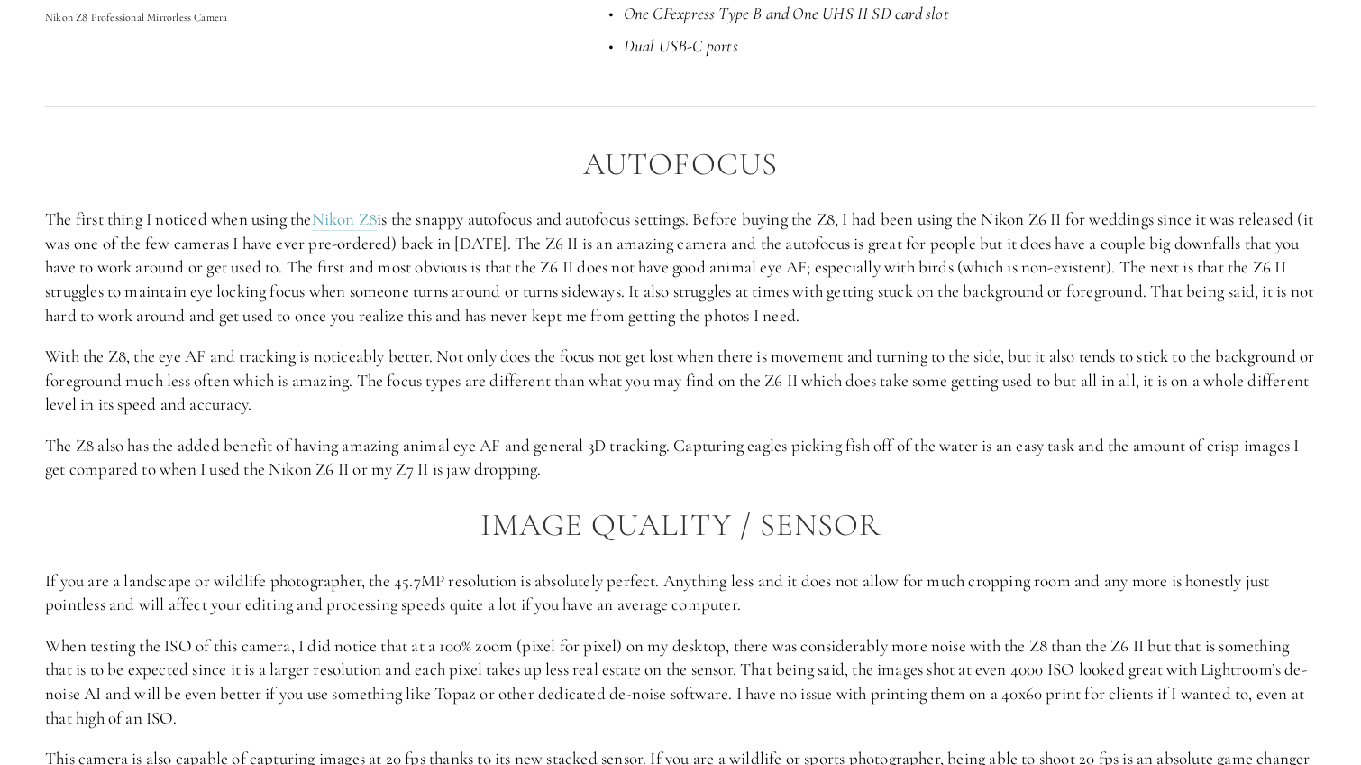
click at [1244, 280] on p "The first thing I noticed when using the Nikon Z8 is the snappy autofocus and a…" at bounding box center [680, 267] width 1271 height 120
click at [1210, 341] on div "Autofocus The first thing I noticed when using the Nikon Z8 is the snappy autof…" at bounding box center [680, 642] width 1271 height 990
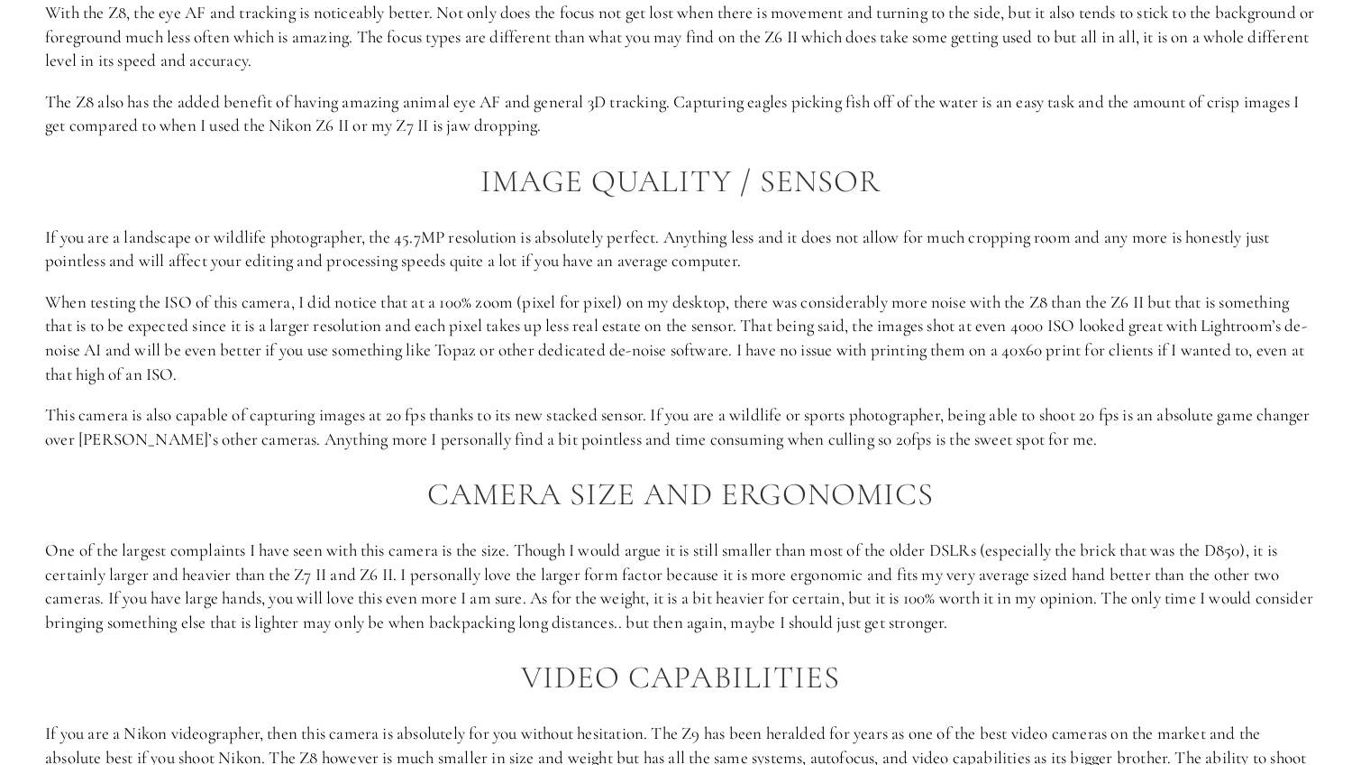
scroll to position [2164, 0]
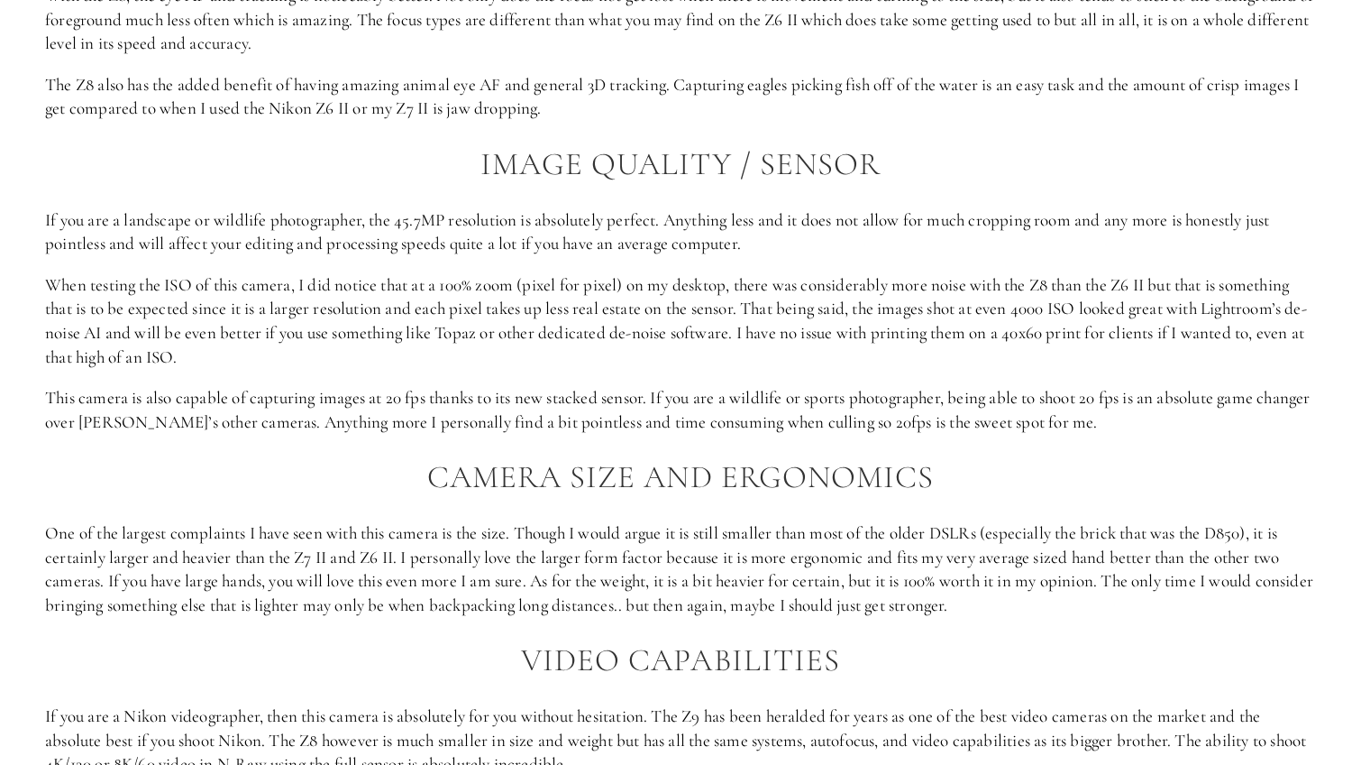
click at [1128, 329] on p "When testing the ISO of this camera, I did notice that at a 100% zoom (pixel fo…" at bounding box center [680, 321] width 1271 height 96
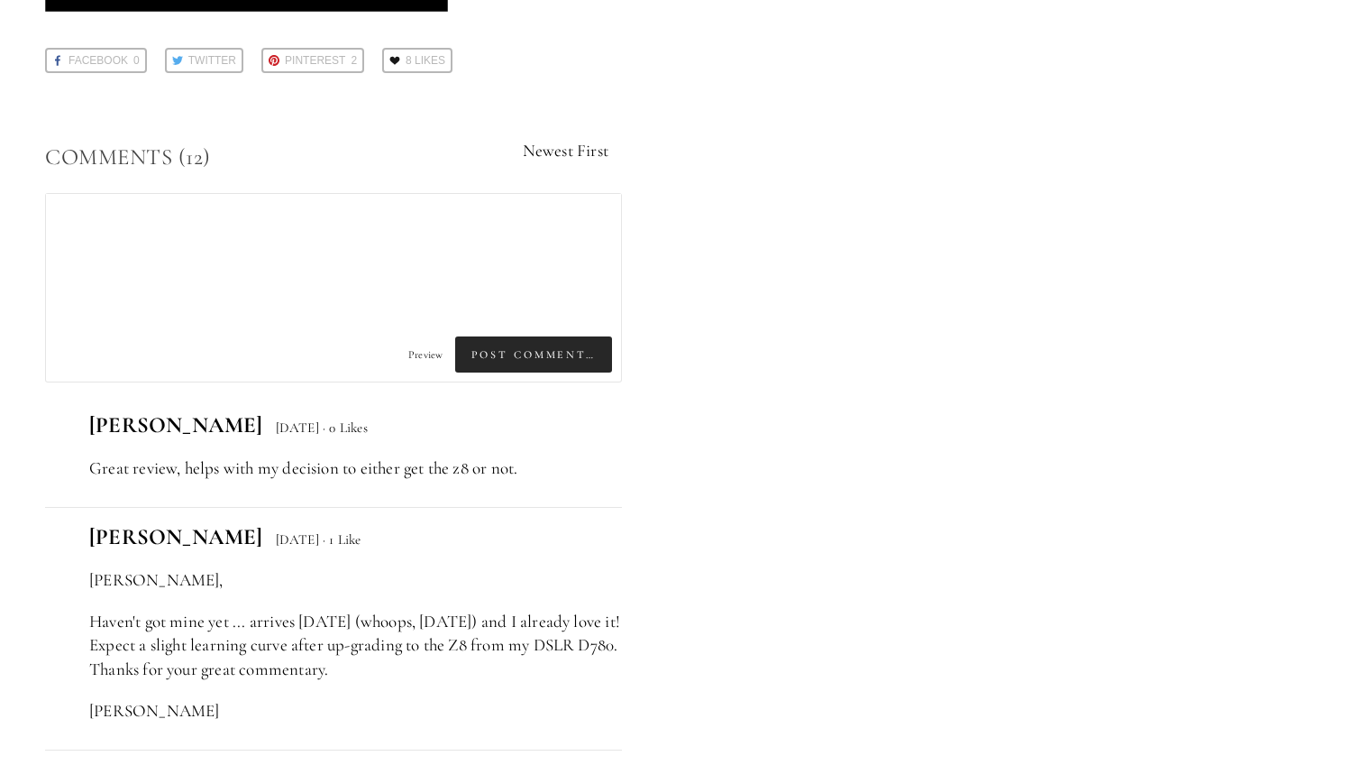
scroll to position [5139, 0]
